Goal: Information Seeking & Learning: Learn about a topic

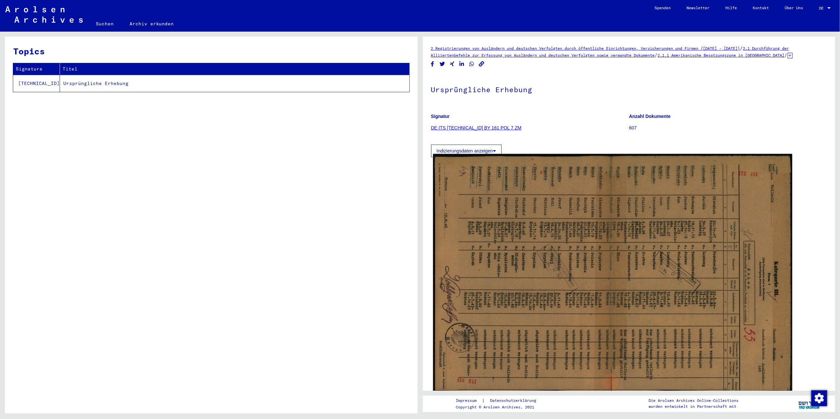
click at [741, 384] on img at bounding box center [612, 274] width 359 height 241
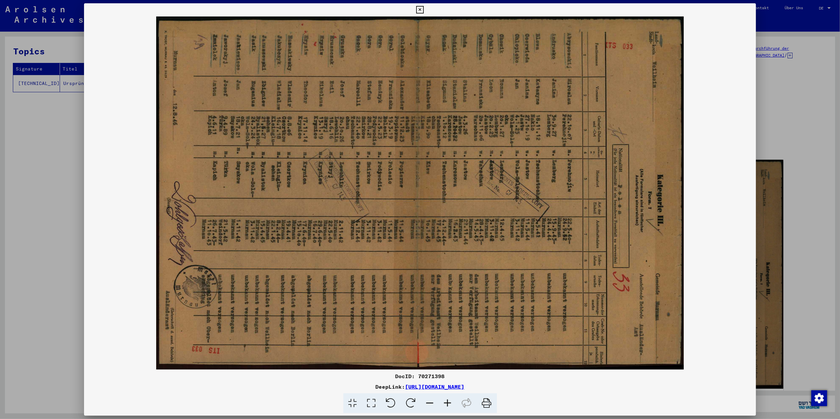
click at [395, 393] on icon at bounding box center [391, 403] width 20 height 20
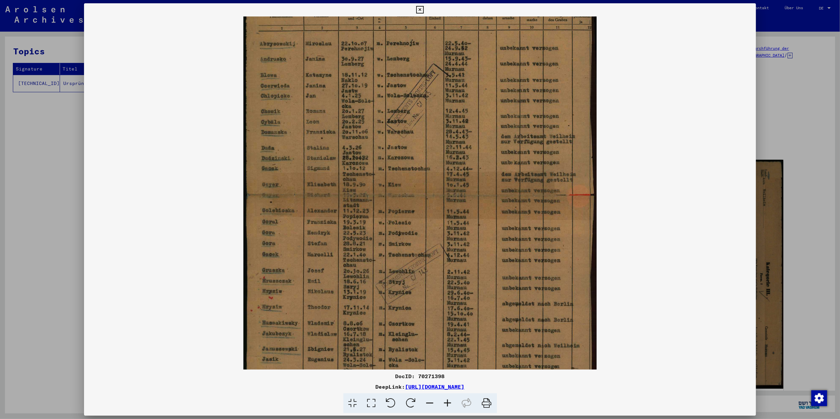
drag, startPoint x: 466, startPoint y: 206, endPoint x: 455, endPoint y: 288, distance: 82.8
click at [481, 271] on img at bounding box center [420, 193] width 353 height 672
click at [430, 398] on icon at bounding box center [430, 403] width 18 height 20
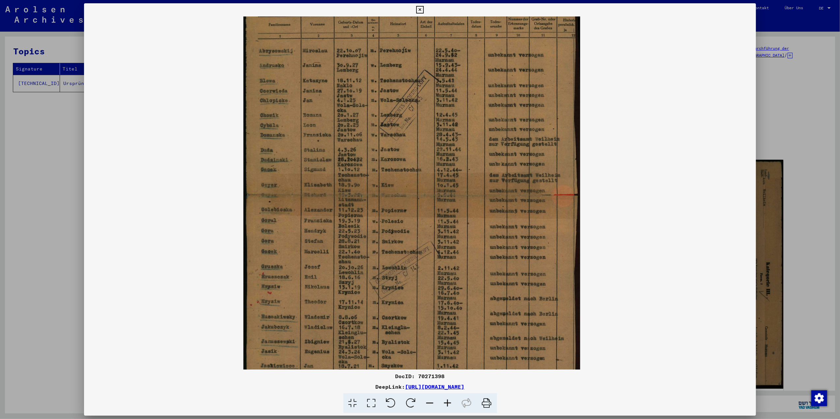
click at [430, 398] on icon at bounding box center [430, 403] width 18 height 20
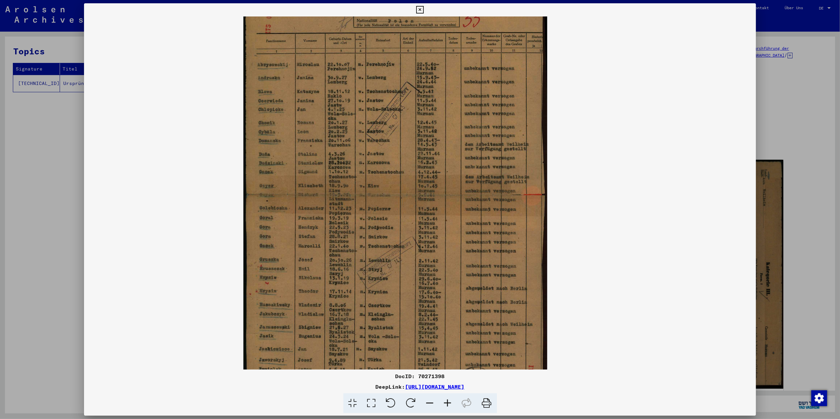
click at [430, 398] on icon at bounding box center [430, 403] width 18 height 20
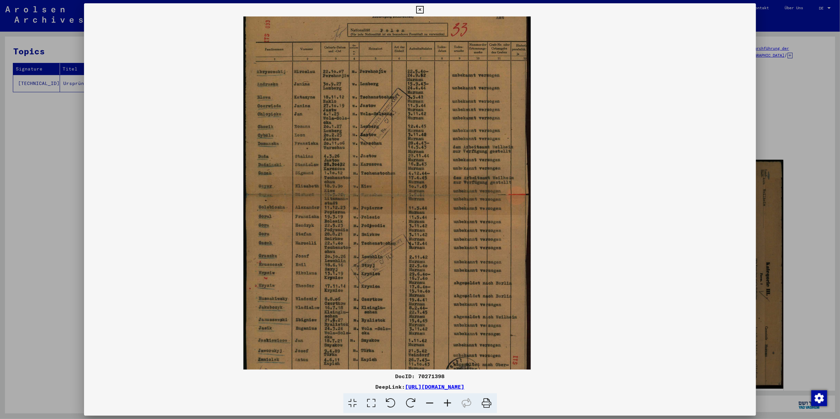
click at [430, 398] on icon at bounding box center [430, 403] width 18 height 20
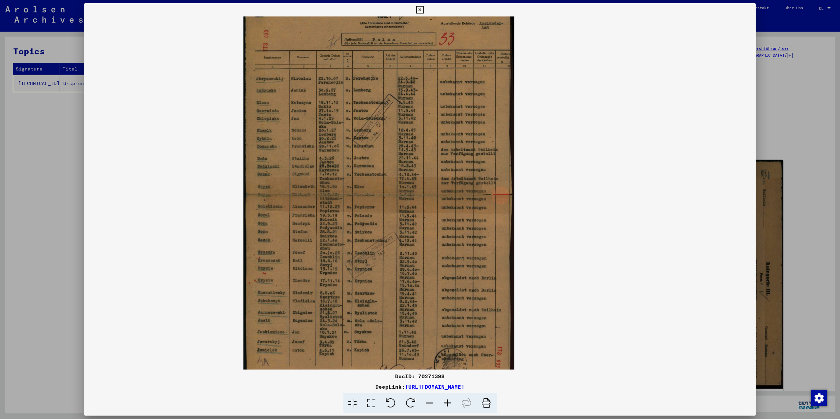
click at [430, 398] on icon at bounding box center [430, 403] width 18 height 20
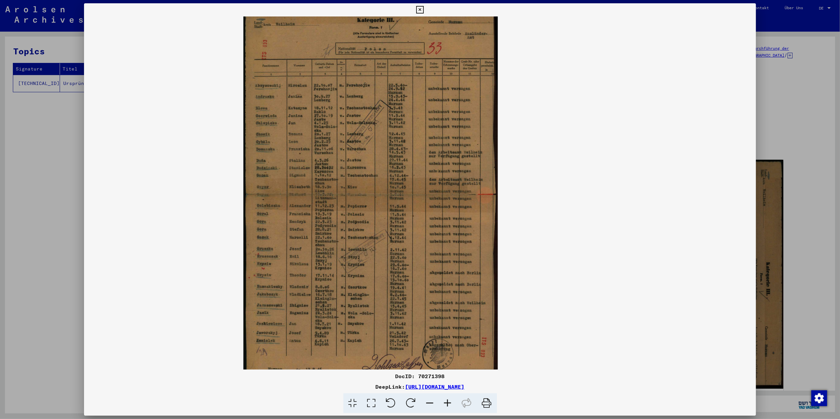
click at [453, 405] on icon at bounding box center [448, 403] width 18 height 20
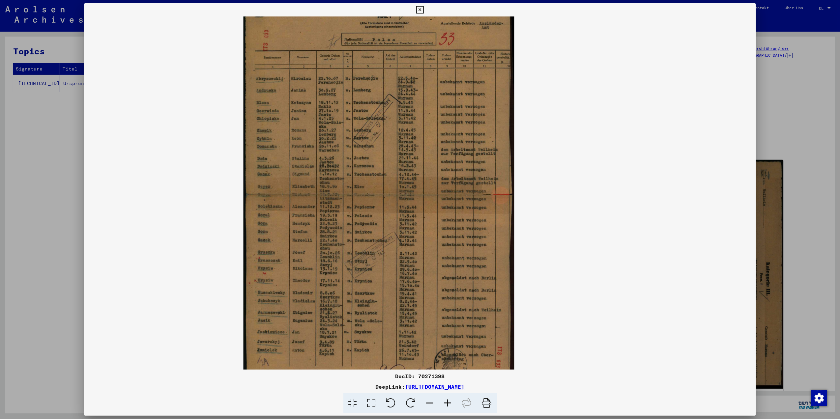
click at [375, 405] on icon at bounding box center [371, 403] width 19 height 20
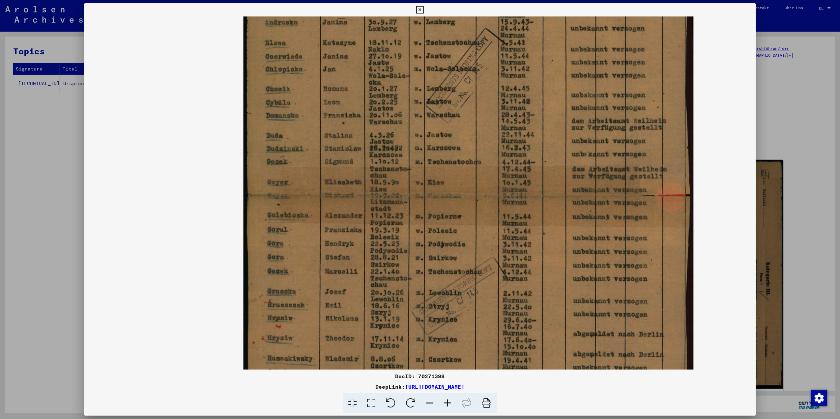
drag, startPoint x: 485, startPoint y: 313, endPoint x: 497, endPoint y: 322, distance: 14.4
click at [497, 322] on img at bounding box center [469, 193] width 450 height 672
